Goal: Share content

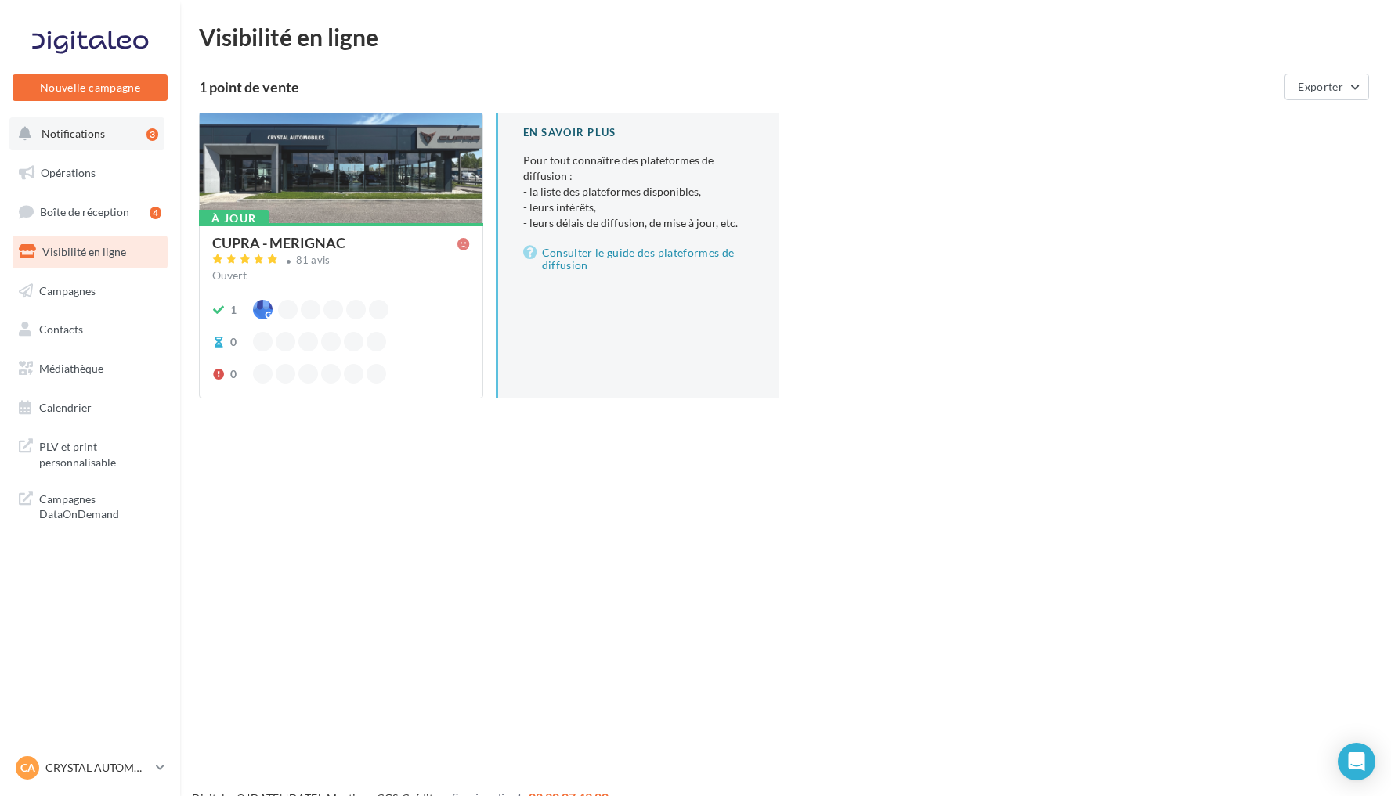
click at [100, 137] on span "Notifications" at bounding box center [72, 133] width 63 height 13
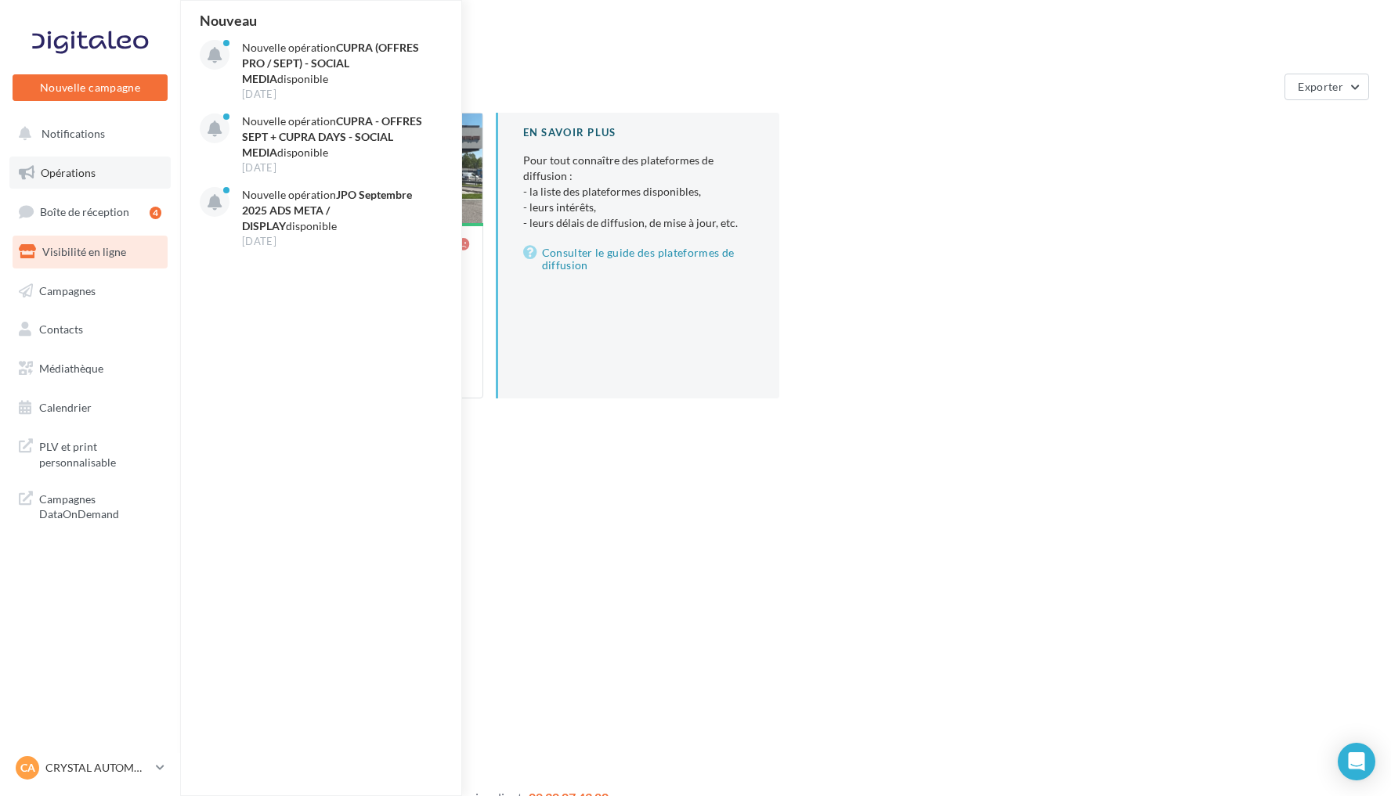
click at [89, 164] on link "Opérations" at bounding box center [89, 173] width 161 height 33
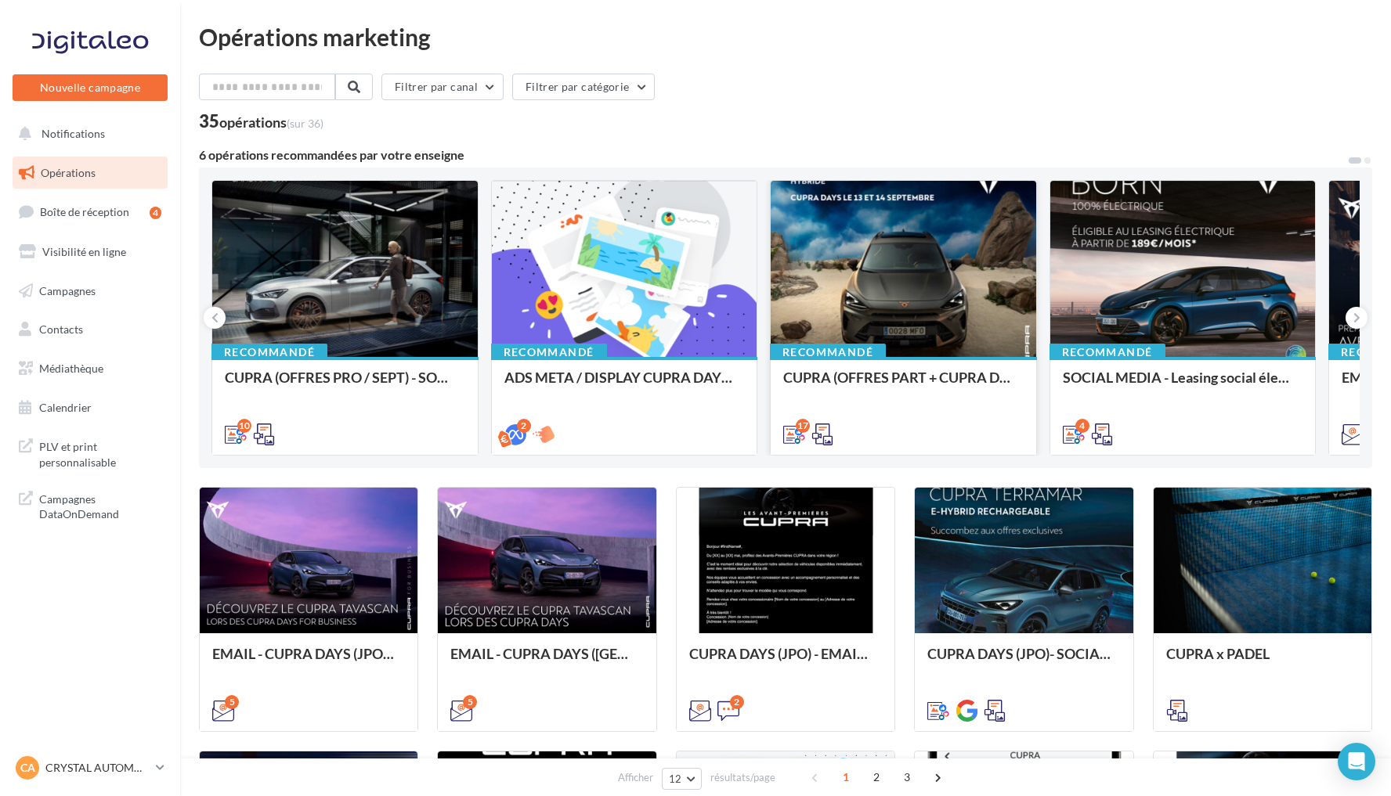
click at [940, 312] on div at bounding box center [902, 270] width 265 height 178
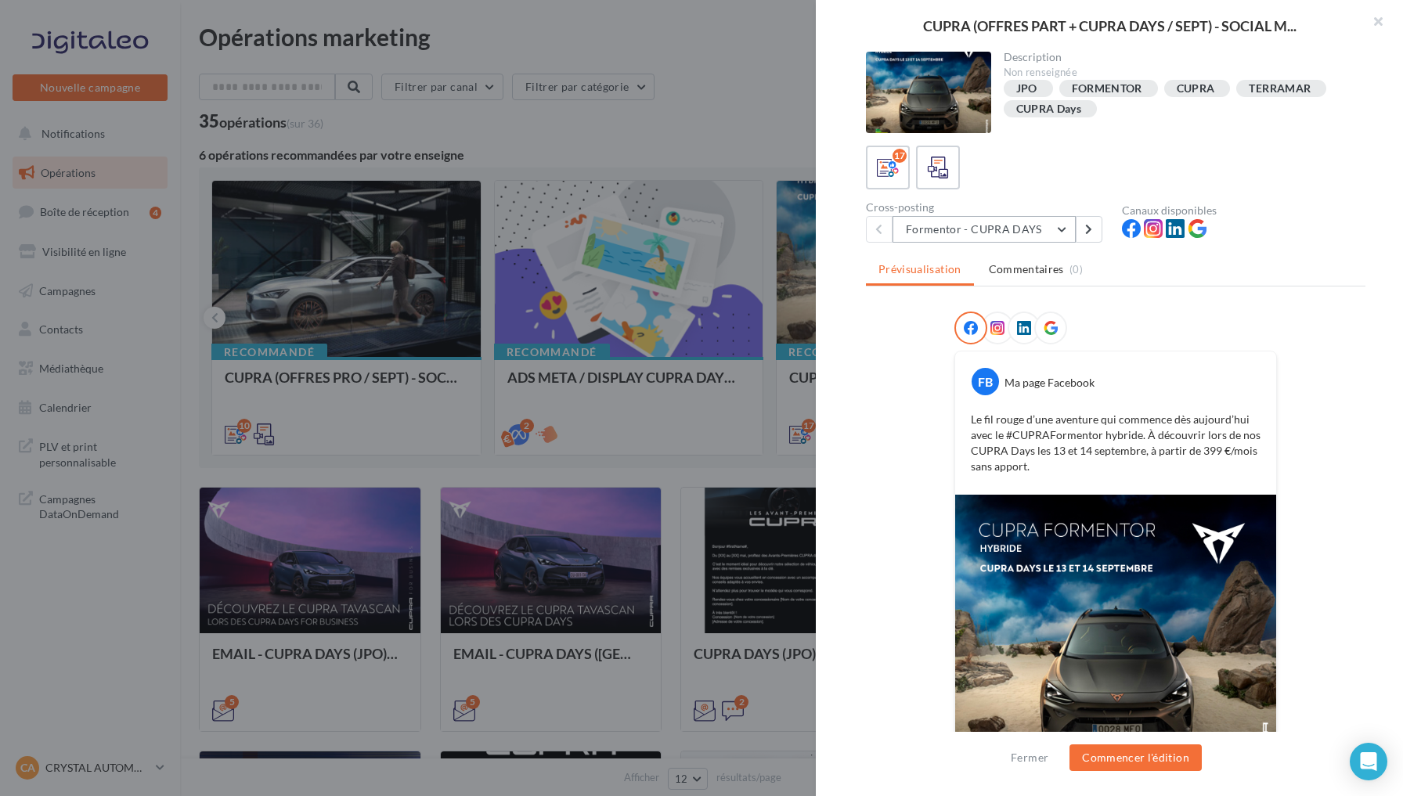
click at [1059, 229] on button "Formentor - CUPRA DAYS" at bounding box center [984, 229] width 183 height 27
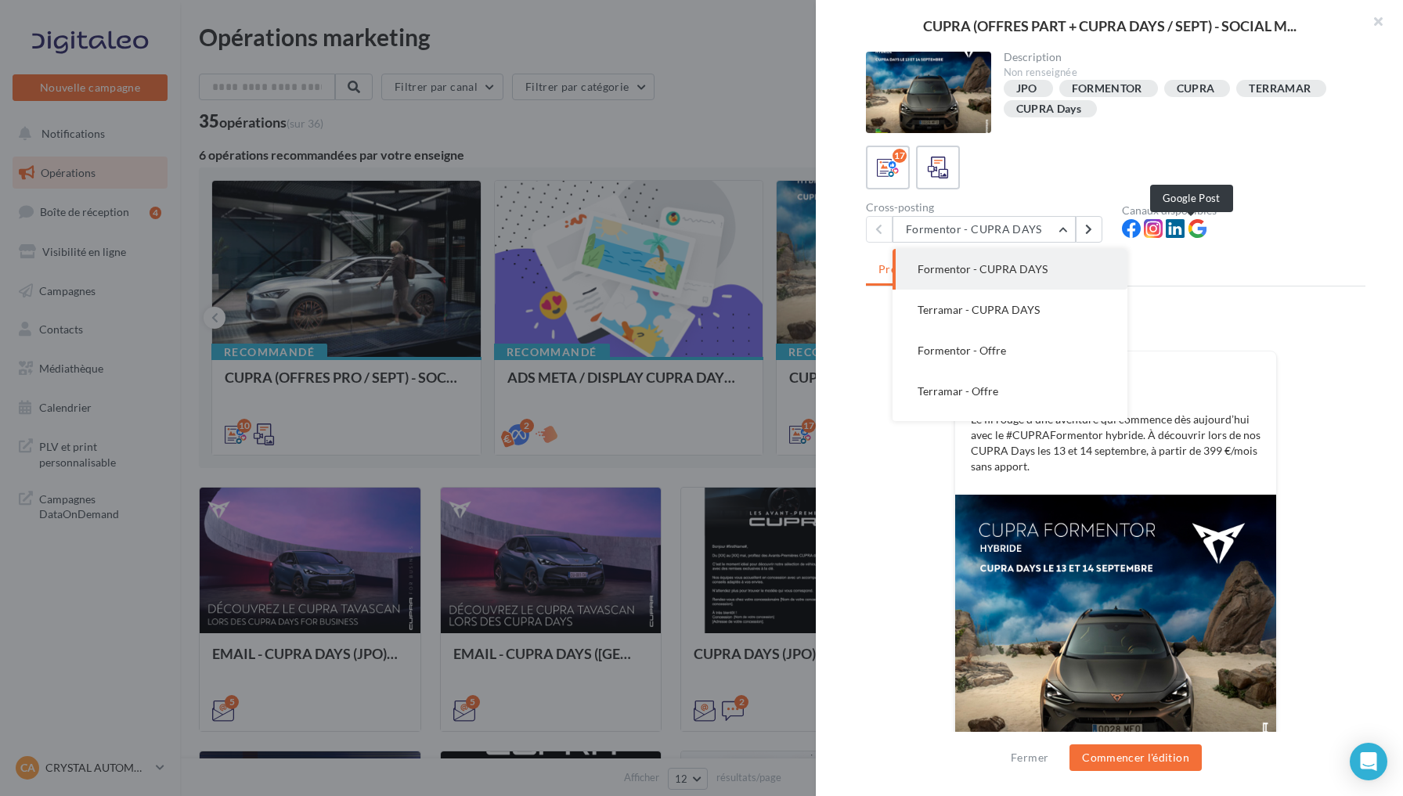
click at [1194, 230] on icon at bounding box center [1197, 228] width 19 height 19
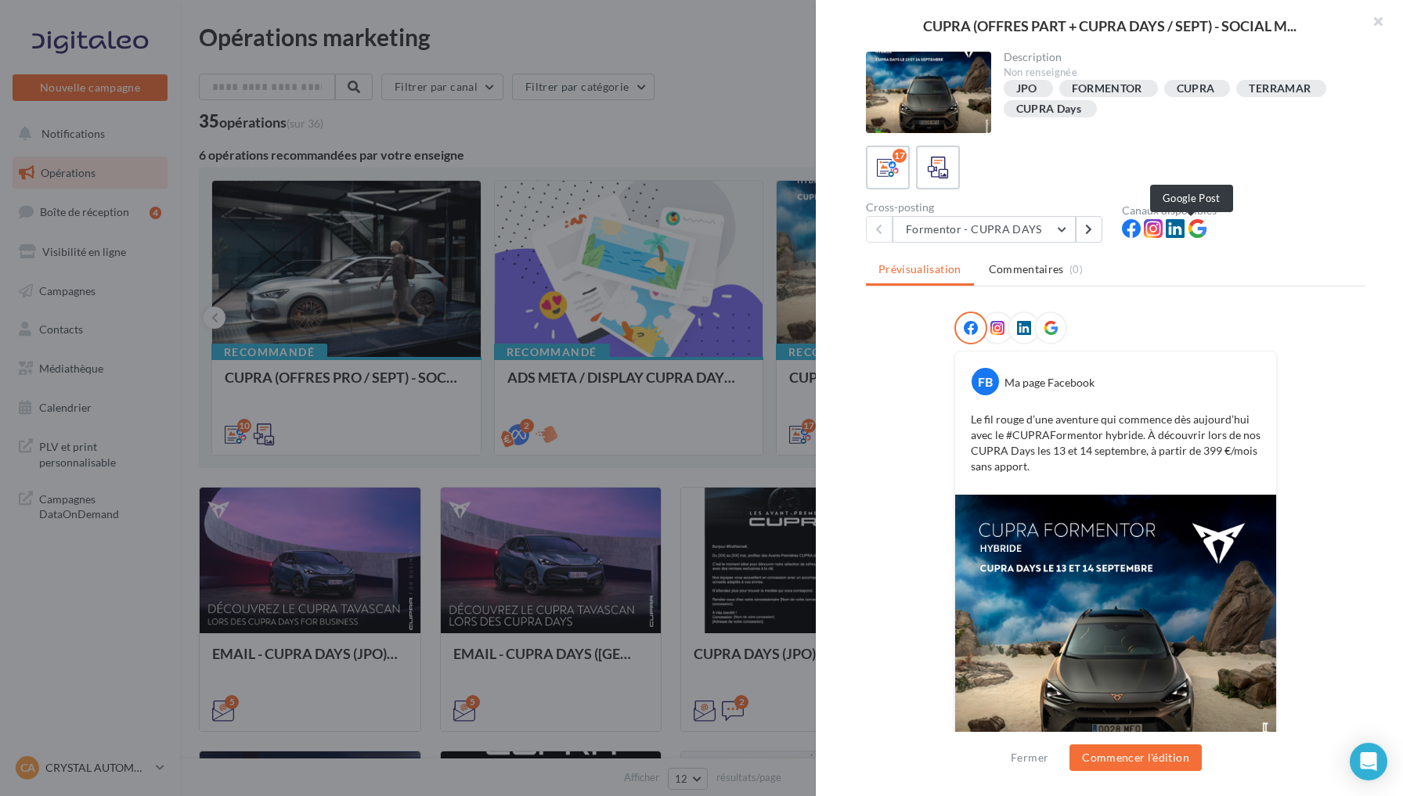
click at [1195, 231] on icon at bounding box center [1197, 228] width 19 height 19
click at [1059, 227] on button "Formentor - CUPRA DAYS" at bounding box center [984, 229] width 183 height 27
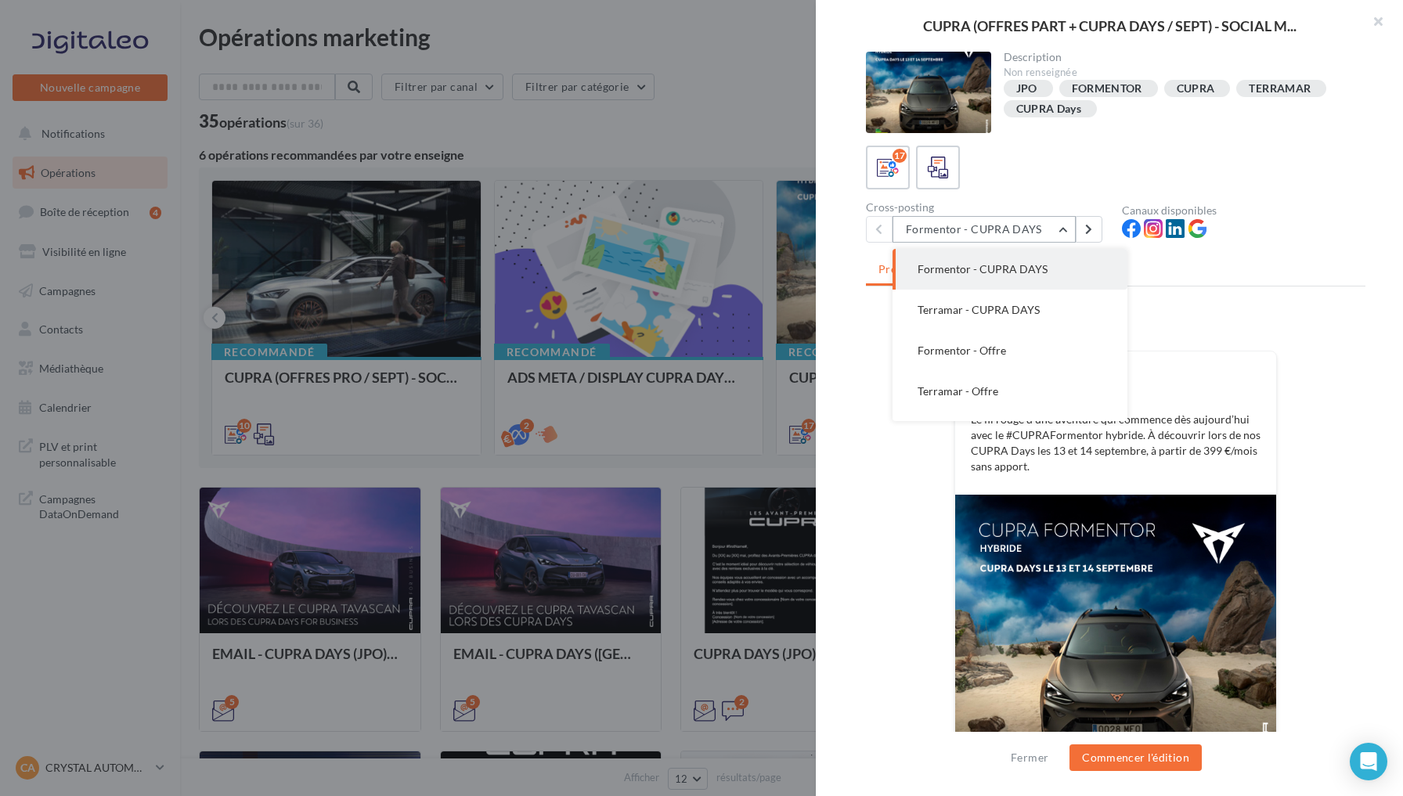
click at [1059, 227] on button "Formentor - CUPRA DAYS" at bounding box center [984, 229] width 183 height 27
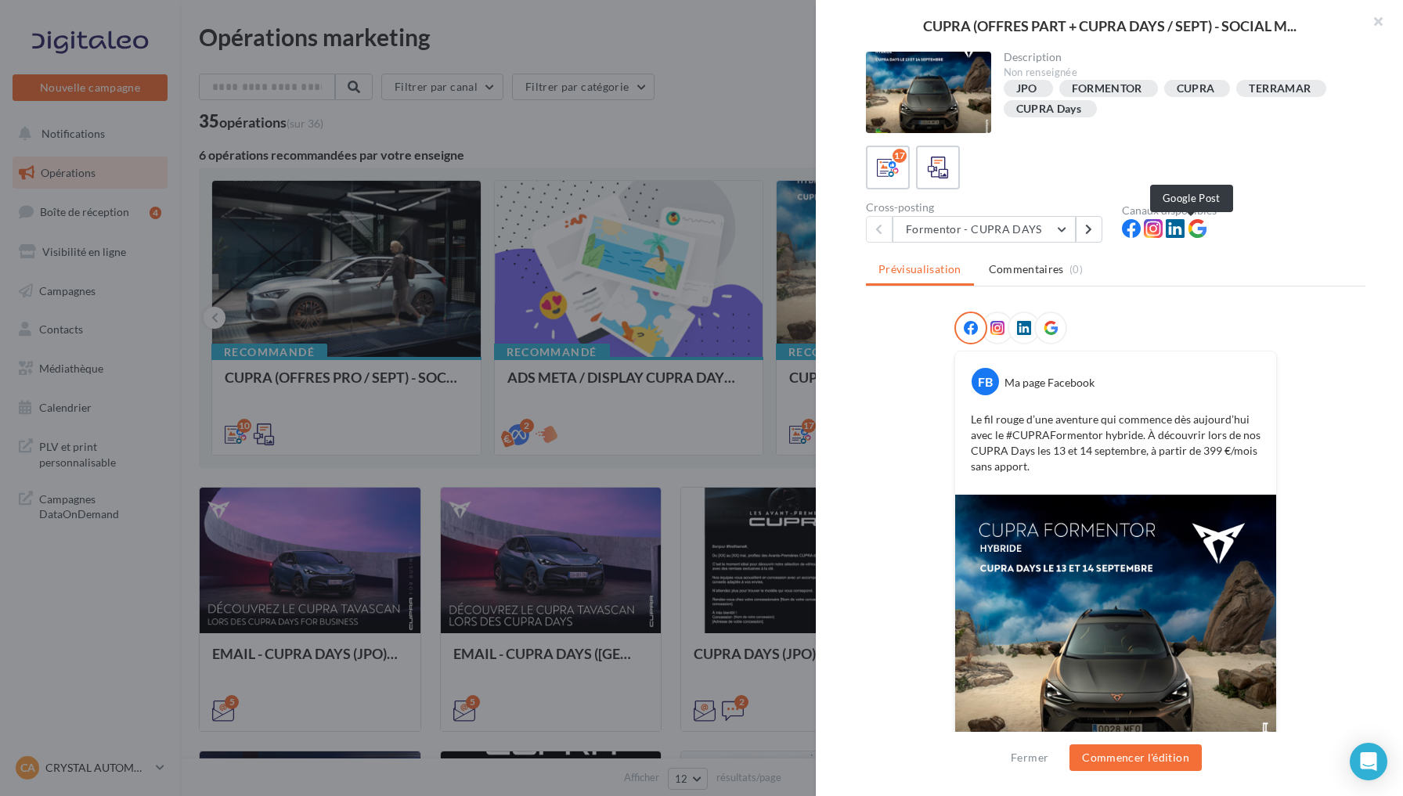
click at [1196, 233] on icon at bounding box center [1197, 228] width 19 height 19
click at [1071, 231] on button "Formentor - CUPRA DAYS" at bounding box center [984, 229] width 183 height 27
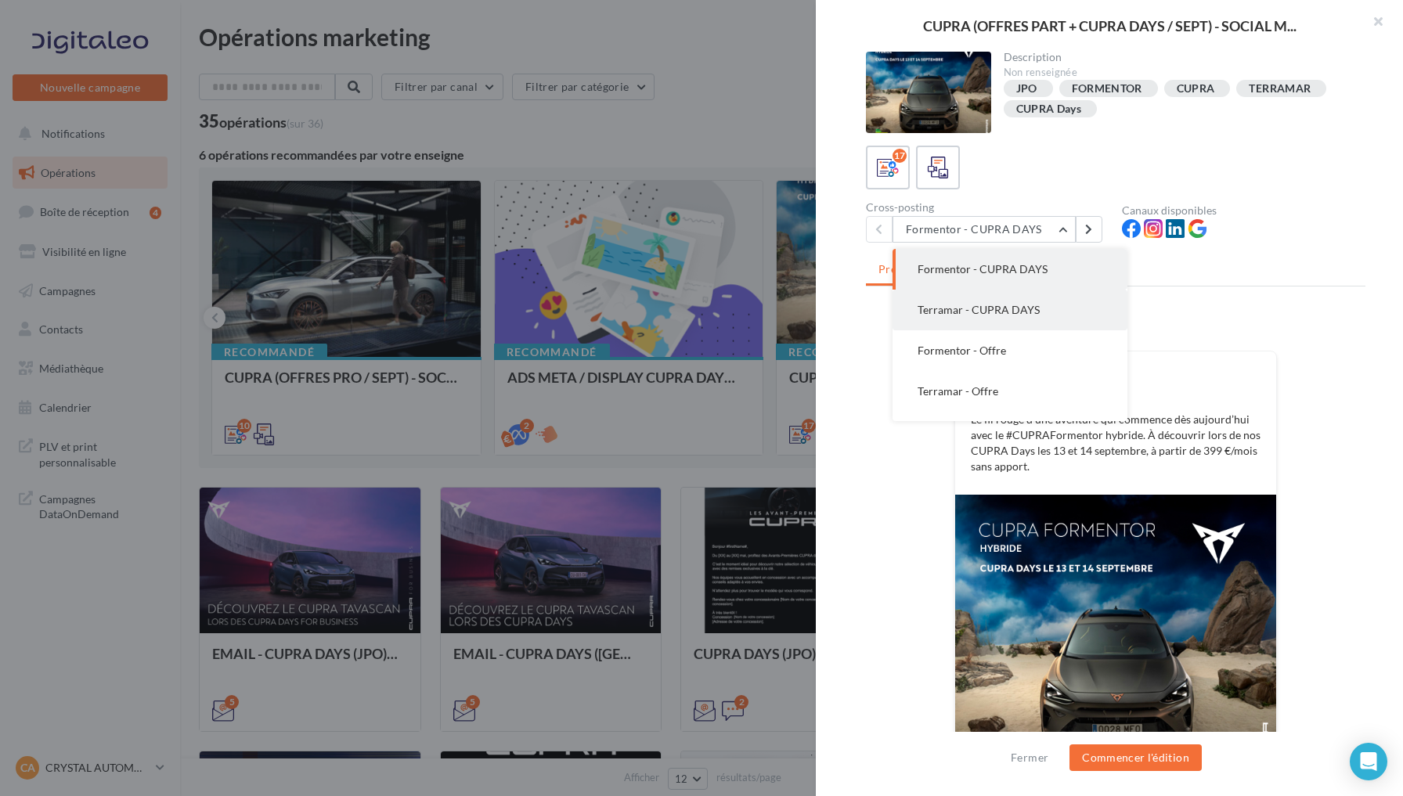
click at [1020, 305] on span "Terramar - CUPRA DAYS" at bounding box center [979, 309] width 122 height 13
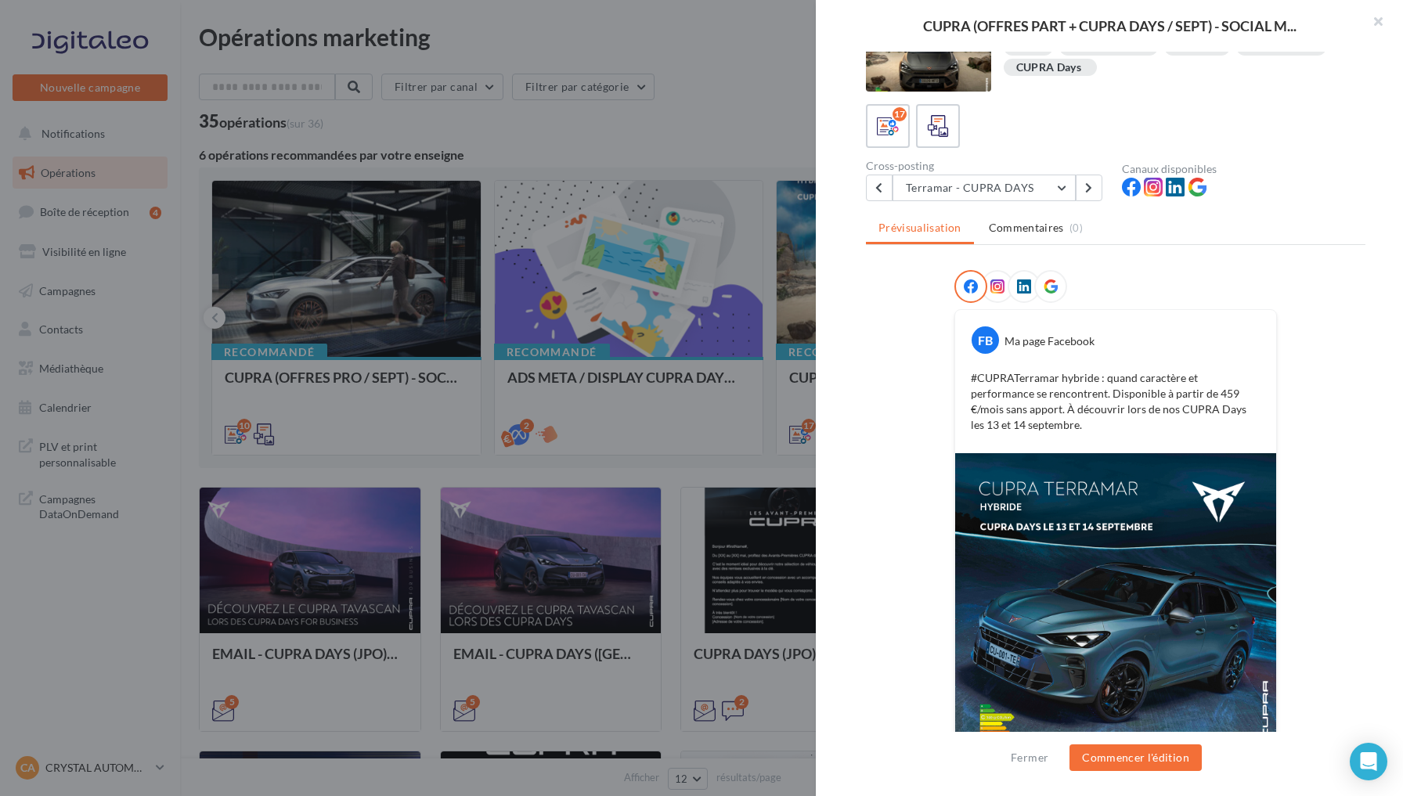
scroll to position [72, 0]
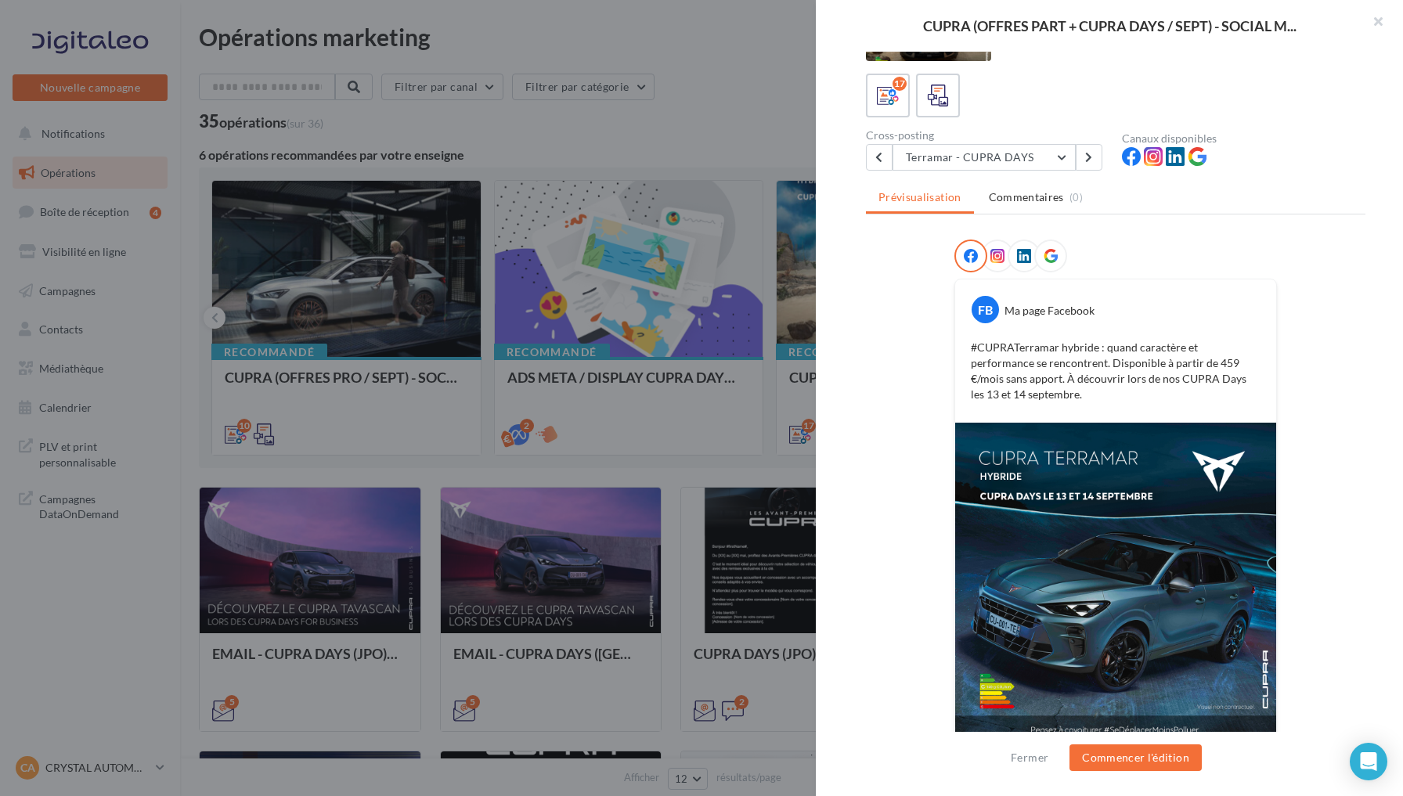
click at [1046, 266] on div at bounding box center [1050, 256] width 33 height 33
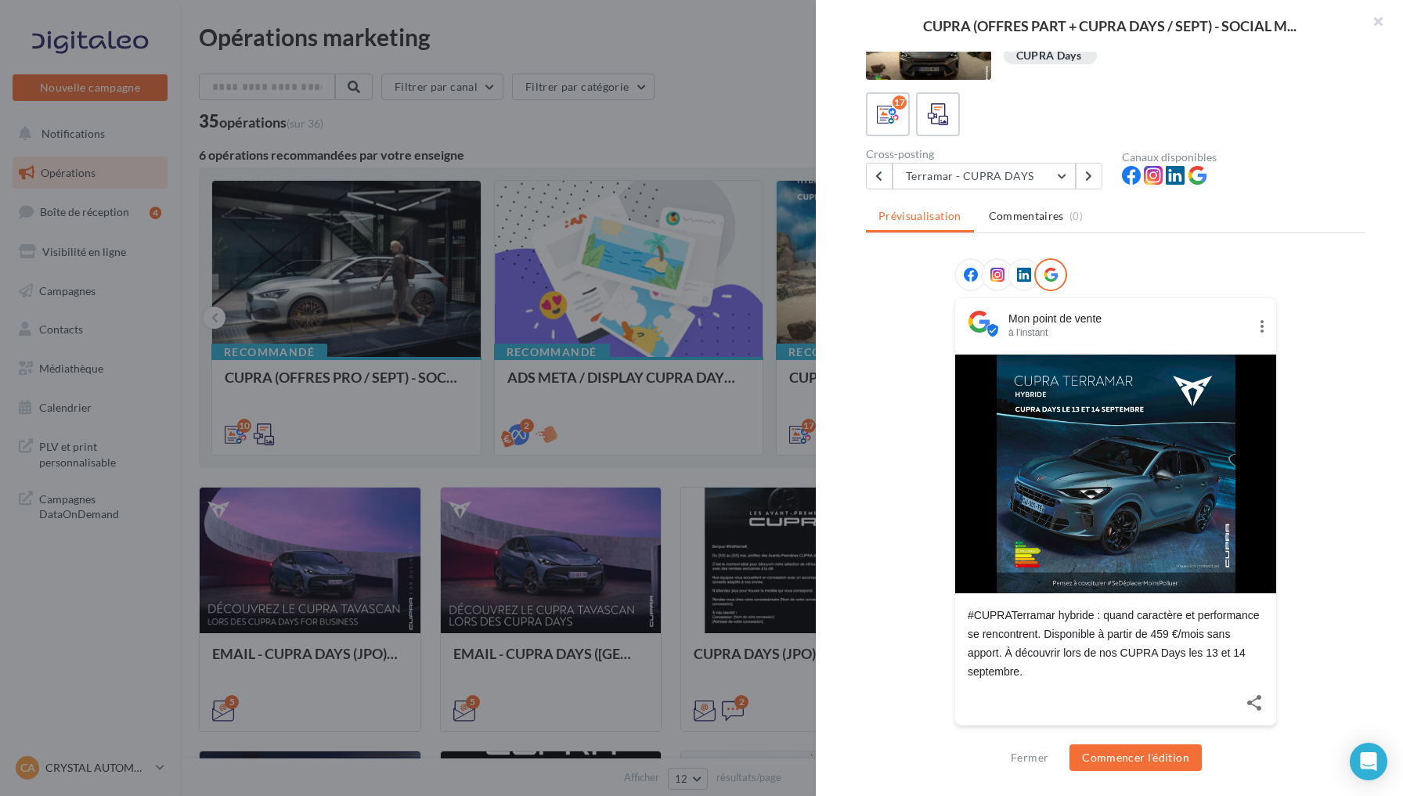
scroll to position [52, 0]
drag, startPoint x: 960, startPoint y: 617, endPoint x: 1041, endPoint y: 676, distance: 100.4
click at [1041, 676] on div "#CUPRATerramar hybride : quand caractère et performance se rencontrent. Disponi…" at bounding box center [1115, 638] width 321 height 88
copy div "#CUPRATerramar hybride : quand caractère et performance se rencontrent. Disponi…"
drag, startPoint x: 959, startPoint y: 613, endPoint x: 1036, endPoint y: 674, distance: 98.1
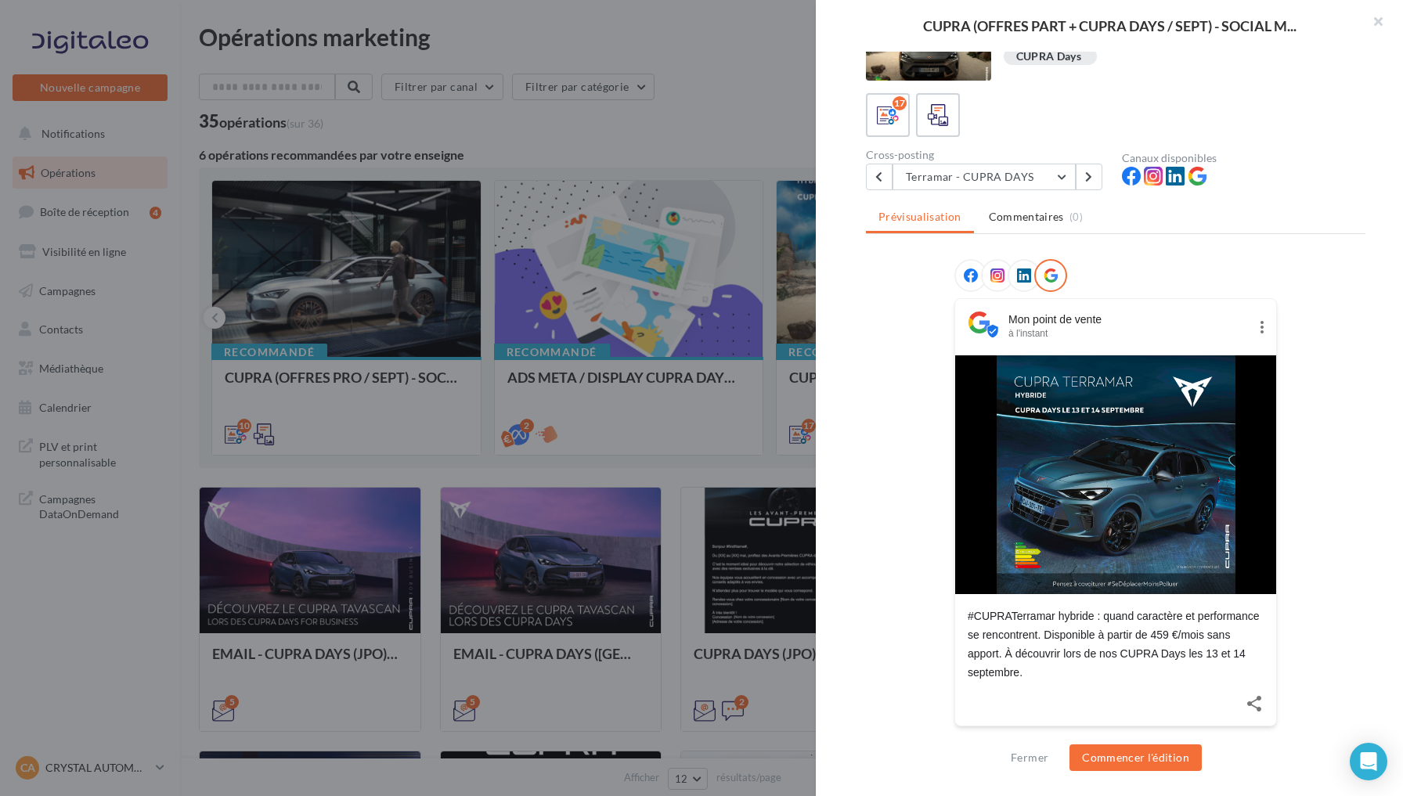
click at [1036, 674] on div "#CUPRATerramar hybride : quand caractère et performance se rencontrent. Disponi…" at bounding box center [1115, 638] width 321 height 88
copy div "#CUPRATerramar hybride : quand caractère et performance se rencontrent. Disponi…"
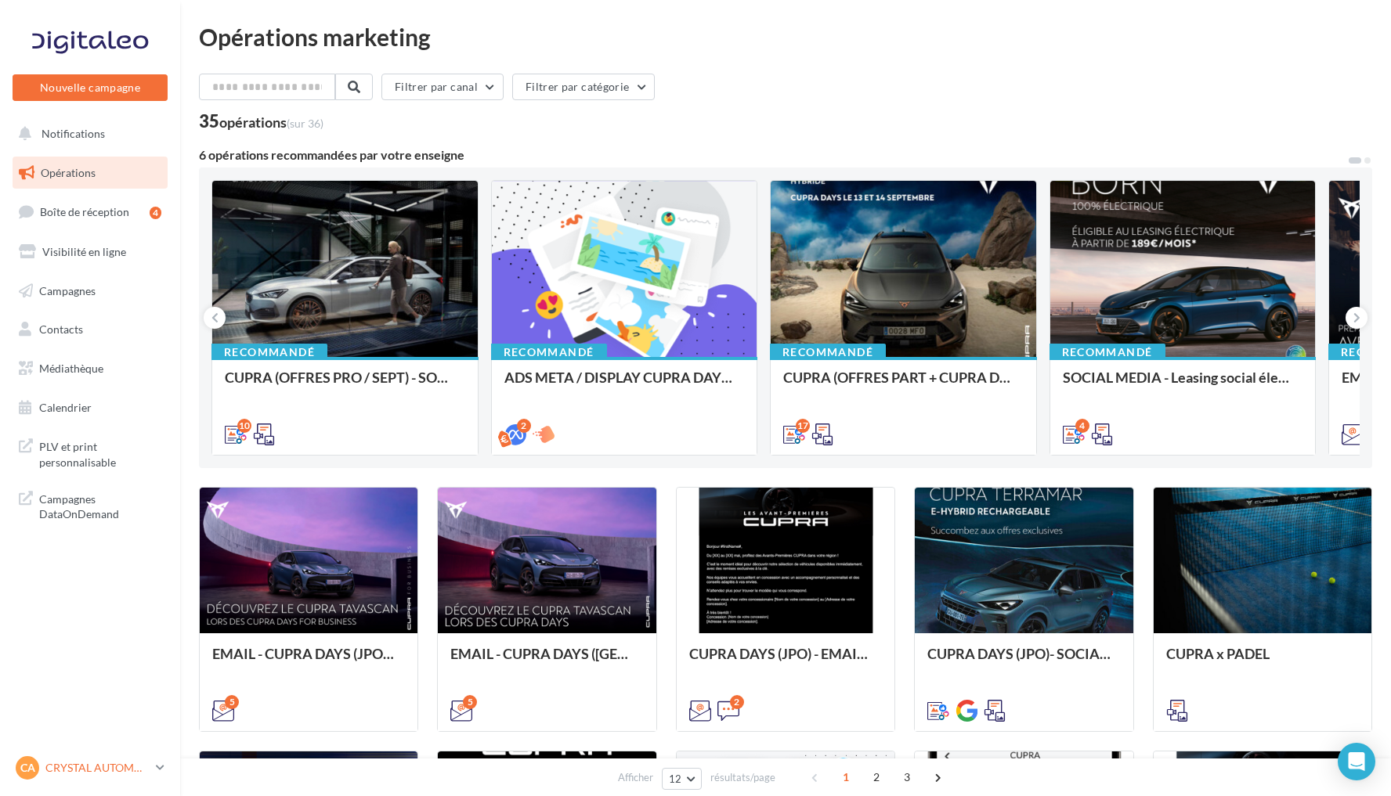
click at [101, 772] on p "CRYSTAL AUTOMOBILES" at bounding box center [97, 768] width 104 height 16
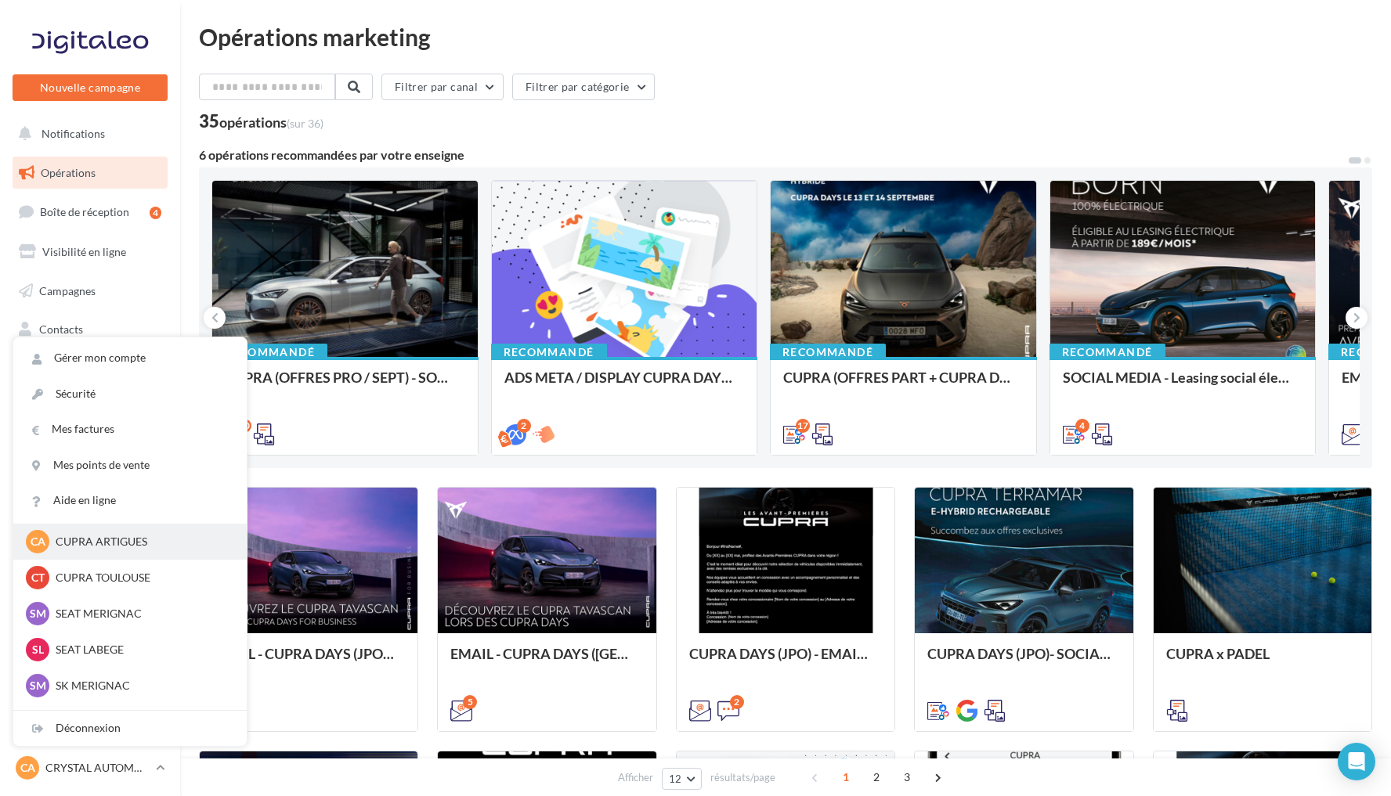
scroll to position [131, 0]
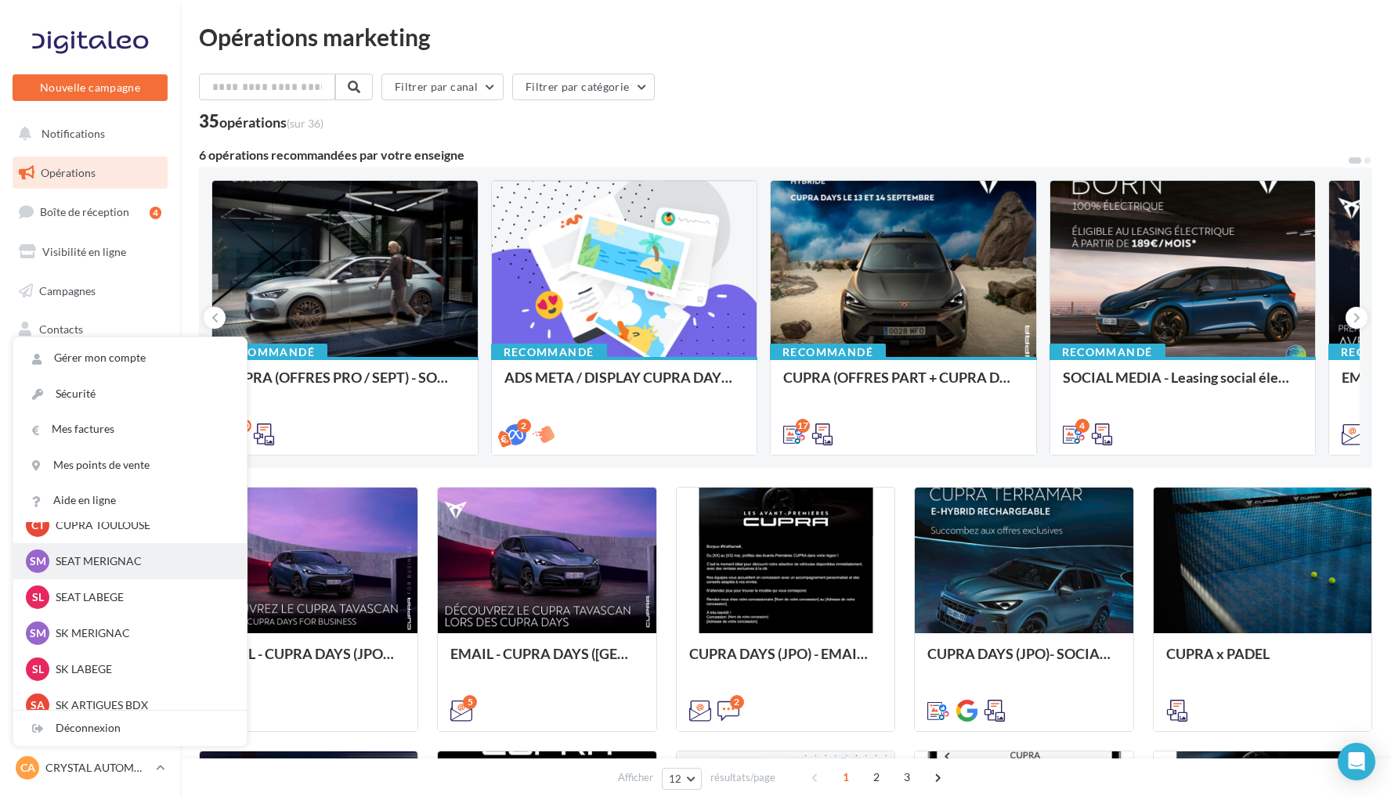
click at [120, 565] on p "SEAT MERIGNAC" at bounding box center [142, 562] width 172 height 16
